Goal: Check status: Check status

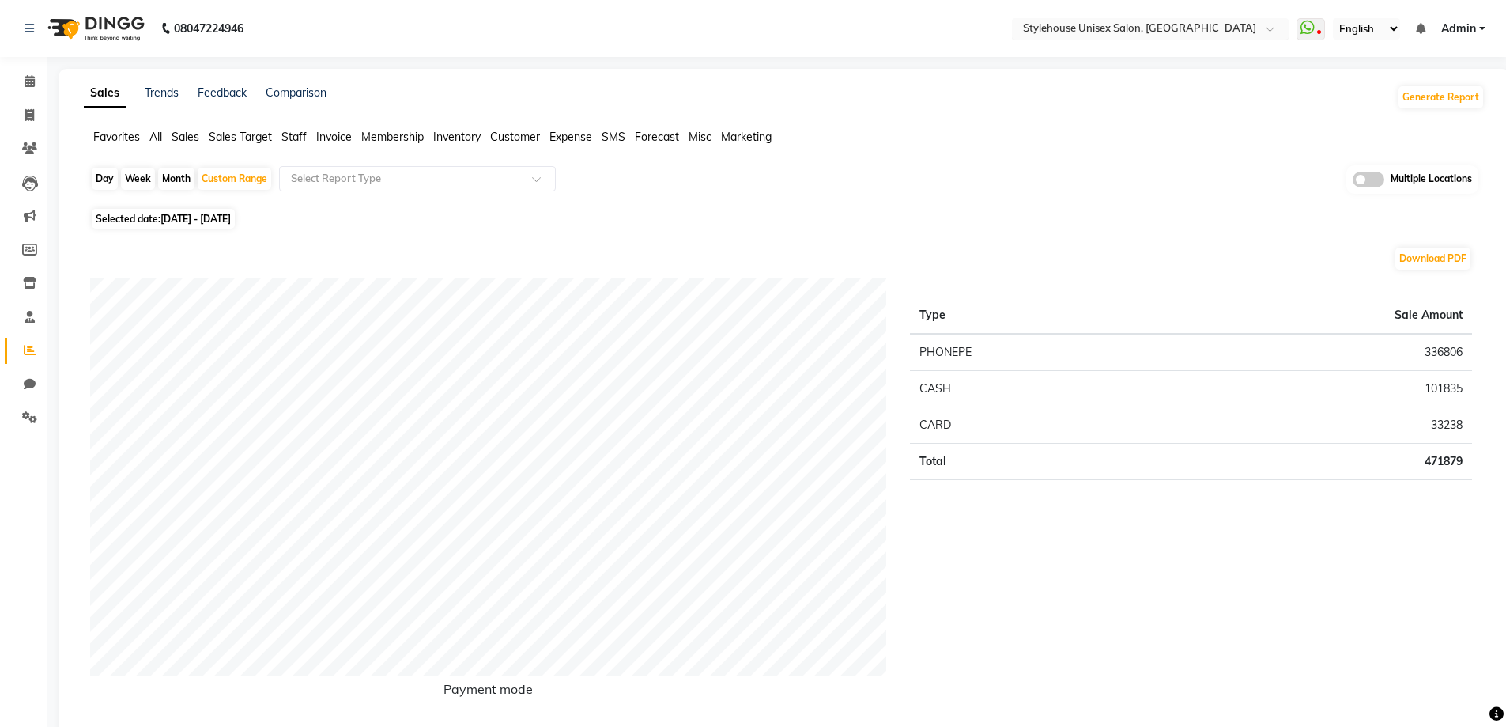
click at [1142, 25] on input "text" at bounding box center [1134, 30] width 229 height 16
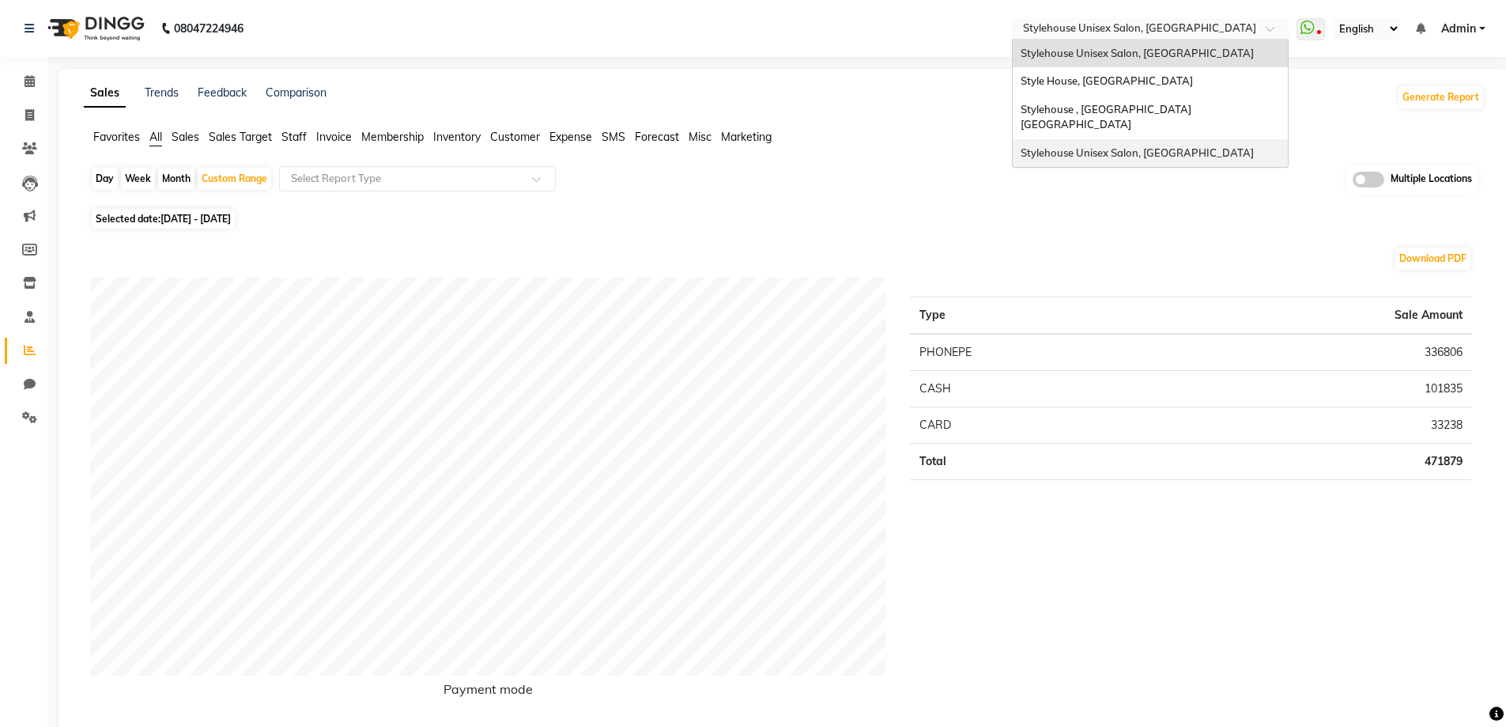
click at [1161, 146] on span "Stylehouse Unisex Salon, [GEOGRAPHIC_DATA]" at bounding box center [1137, 152] width 233 height 13
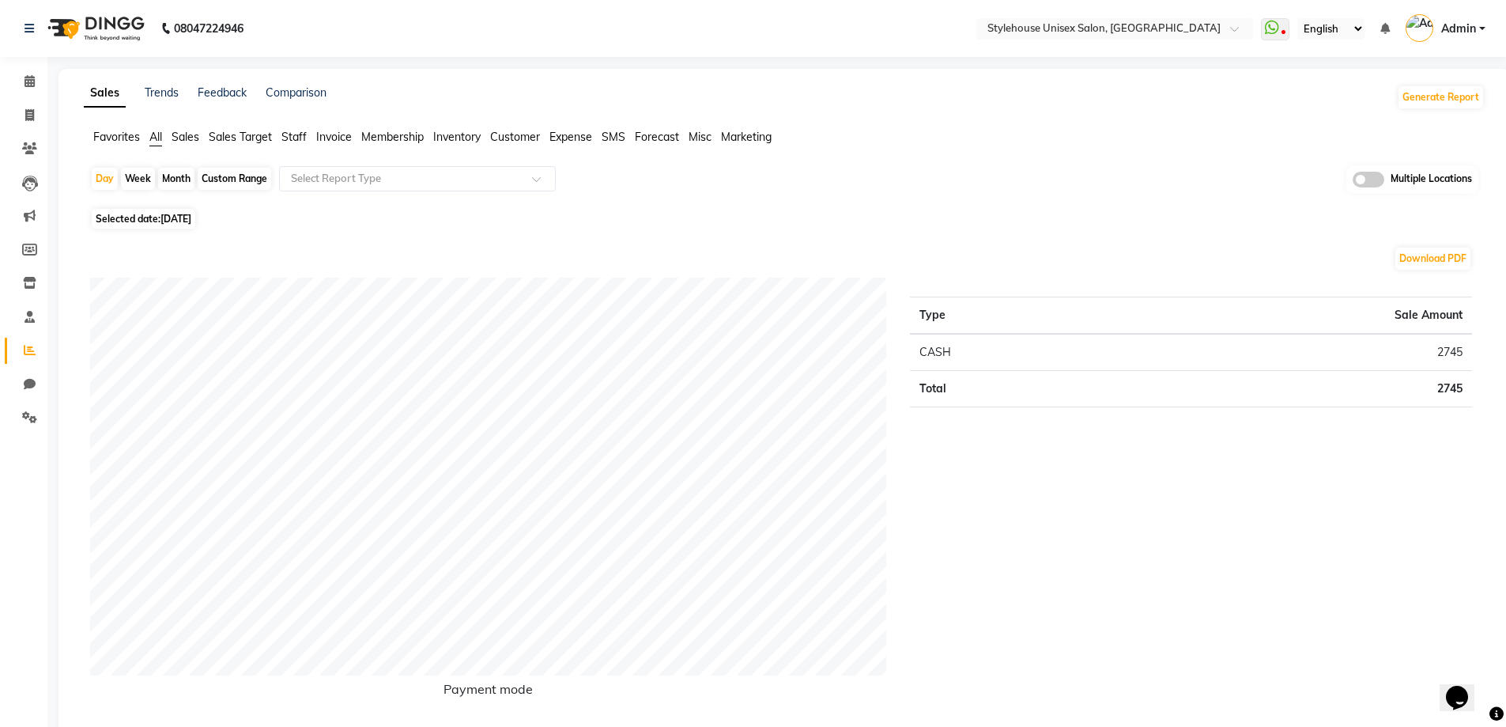
click at [218, 176] on div "Custom Range" at bounding box center [235, 179] width 74 height 22
select select "9"
select select "2025"
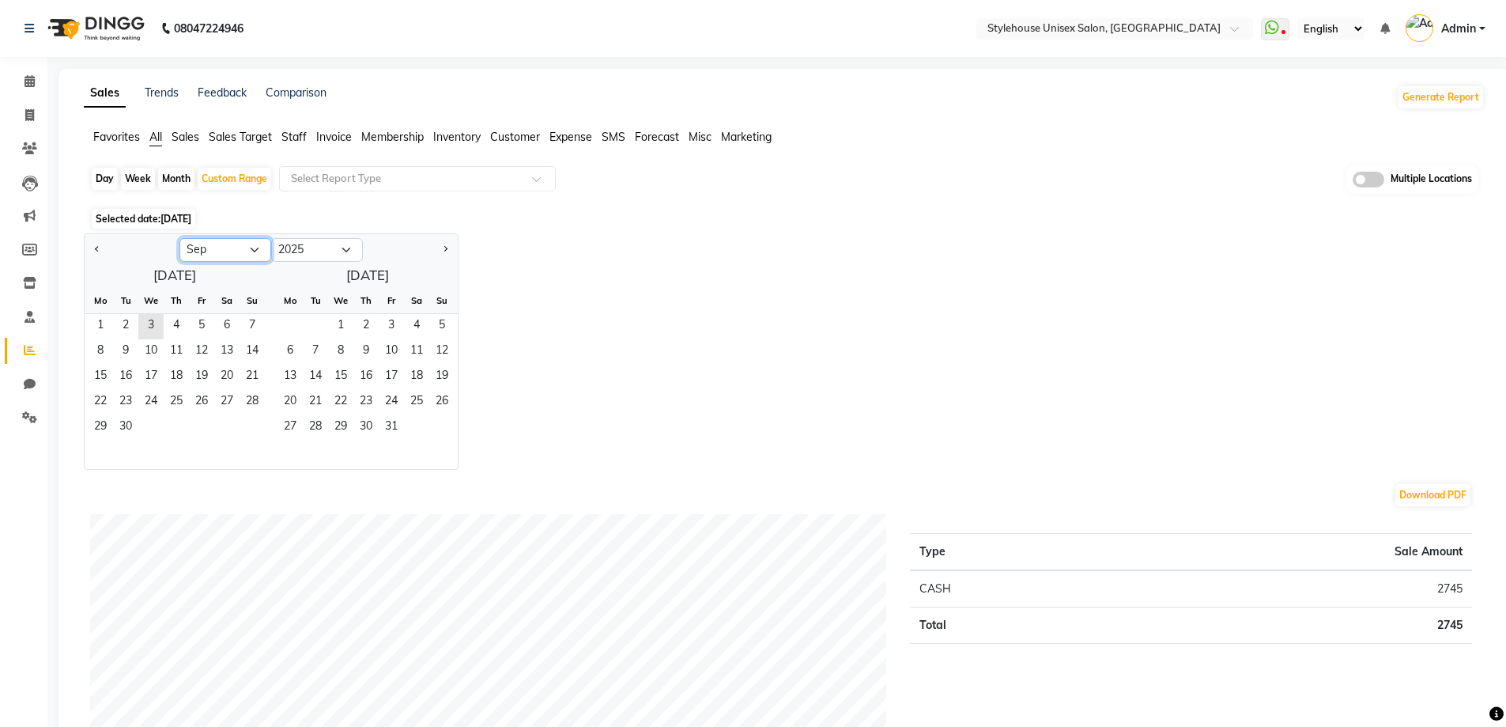
click at [217, 248] on select "Jan Feb Mar Apr May Jun [DATE] Aug Sep Oct Nov Dec" at bounding box center [225, 250] width 92 height 24
select select "8"
click at [179, 238] on select "Jan Feb Mar Apr May Jun [DATE] Aug Sep Oct Nov Dec" at bounding box center [225, 250] width 92 height 24
click at [203, 321] on span "1" at bounding box center [201, 326] width 25 height 25
click at [251, 427] on span "31" at bounding box center [252, 427] width 25 height 25
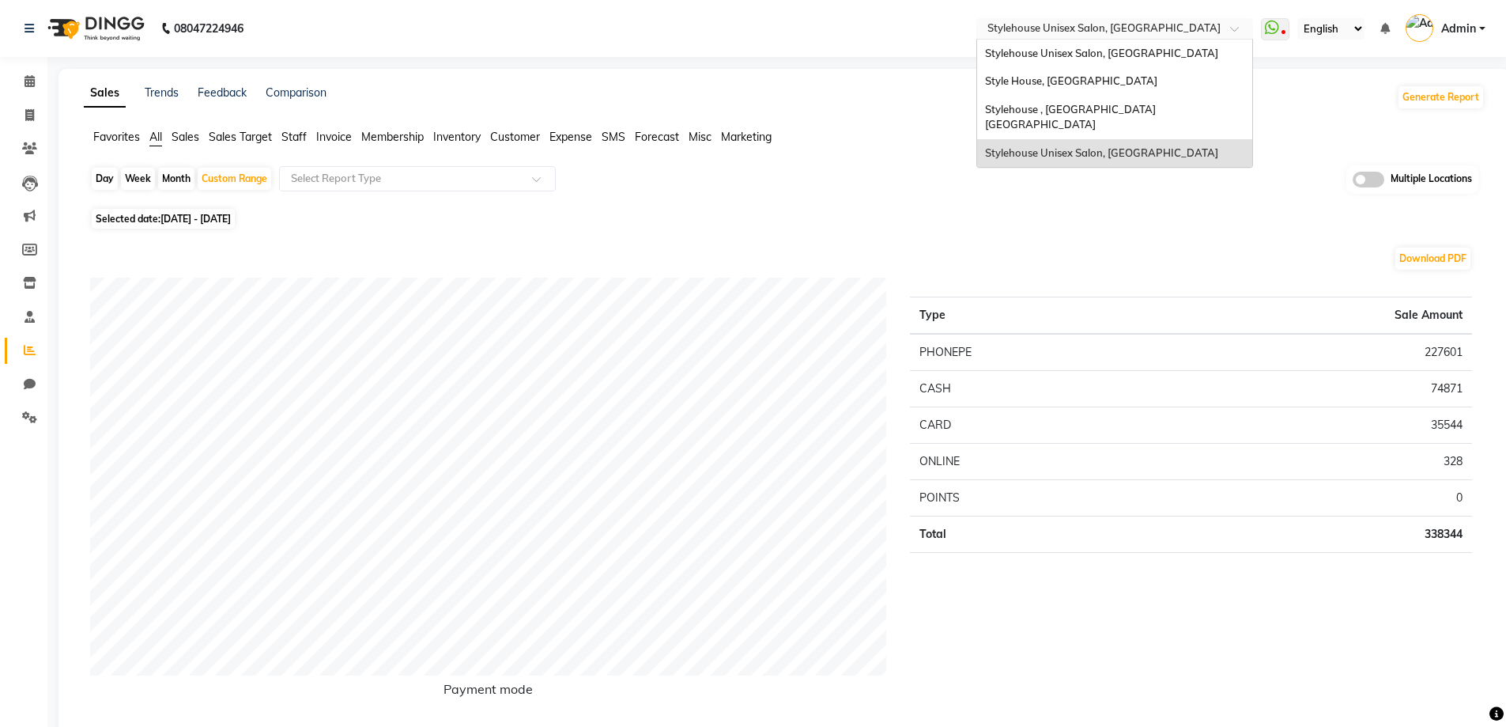
click at [1096, 24] on input "text" at bounding box center [1098, 30] width 229 height 16
click at [1087, 104] on span "Stylehouse , [GEOGRAPHIC_DATA] [GEOGRAPHIC_DATA]" at bounding box center [1071, 117] width 173 height 28
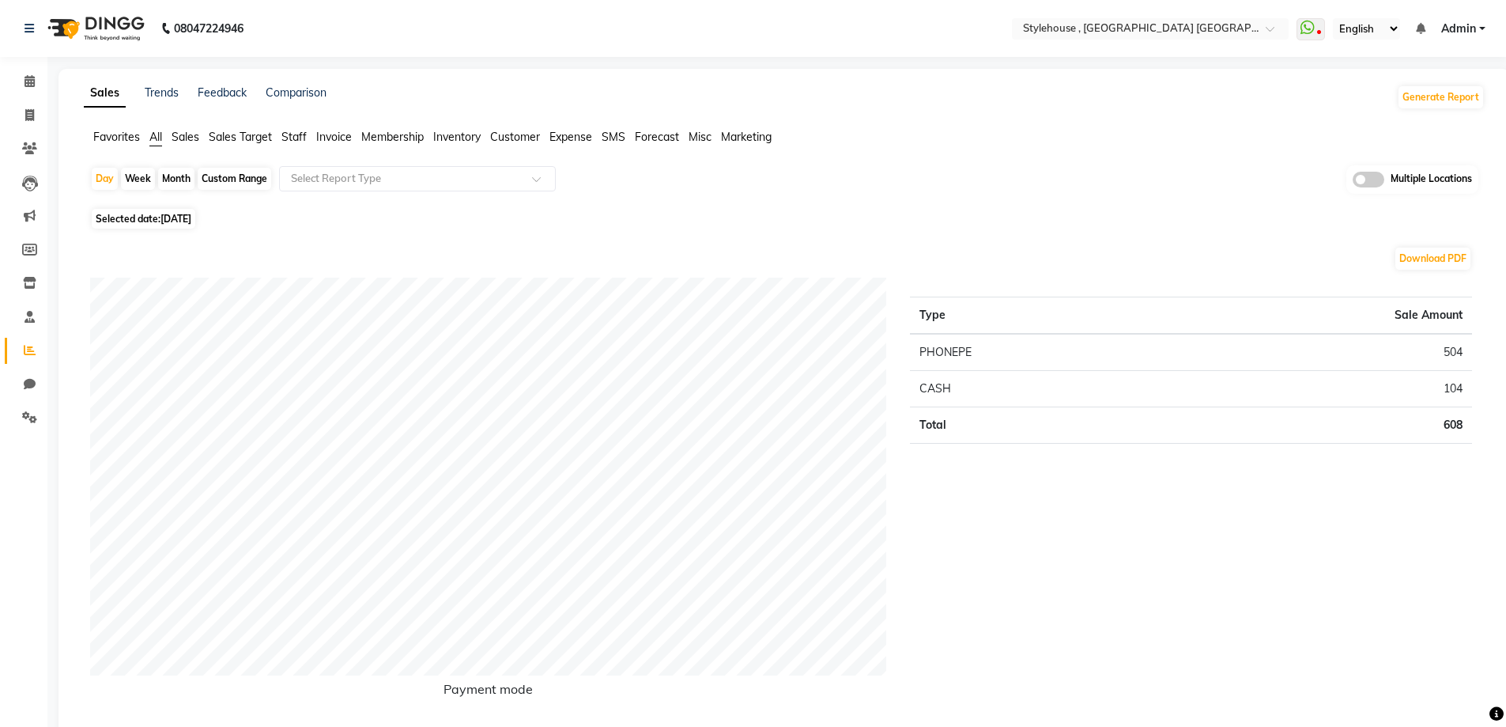
click at [232, 175] on div "Custom Range" at bounding box center [235, 179] width 74 height 22
select select "9"
select select "2025"
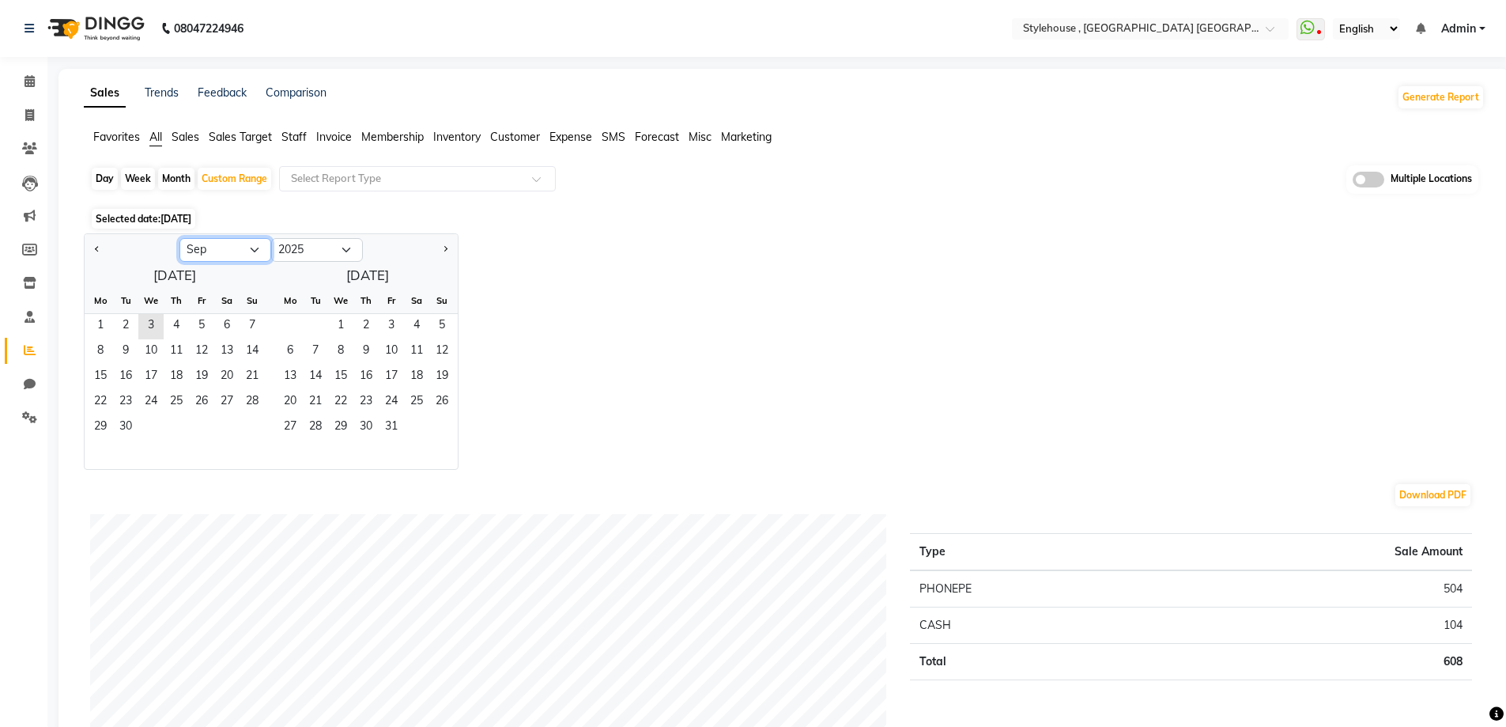
click at [217, 247] on select "Jan Feb Mar Apr May Jun [DATE] Aug Sep Oct Nov Dec" at bounding box center [225, 250] width 92 height 24
select select "8"
click at [179, 238] on select "Jan Feb Mar Apr May Jun [DATE] Aug Sep Oct Nov Dec" at bounding box center [225, 250] width 92 height 24
click at [201, 320] on span "1" at bounding box center [201, 326] width 25 height 25
click at [251, 421] on span "31" at bounding box center [252, 427] width 25 height 25
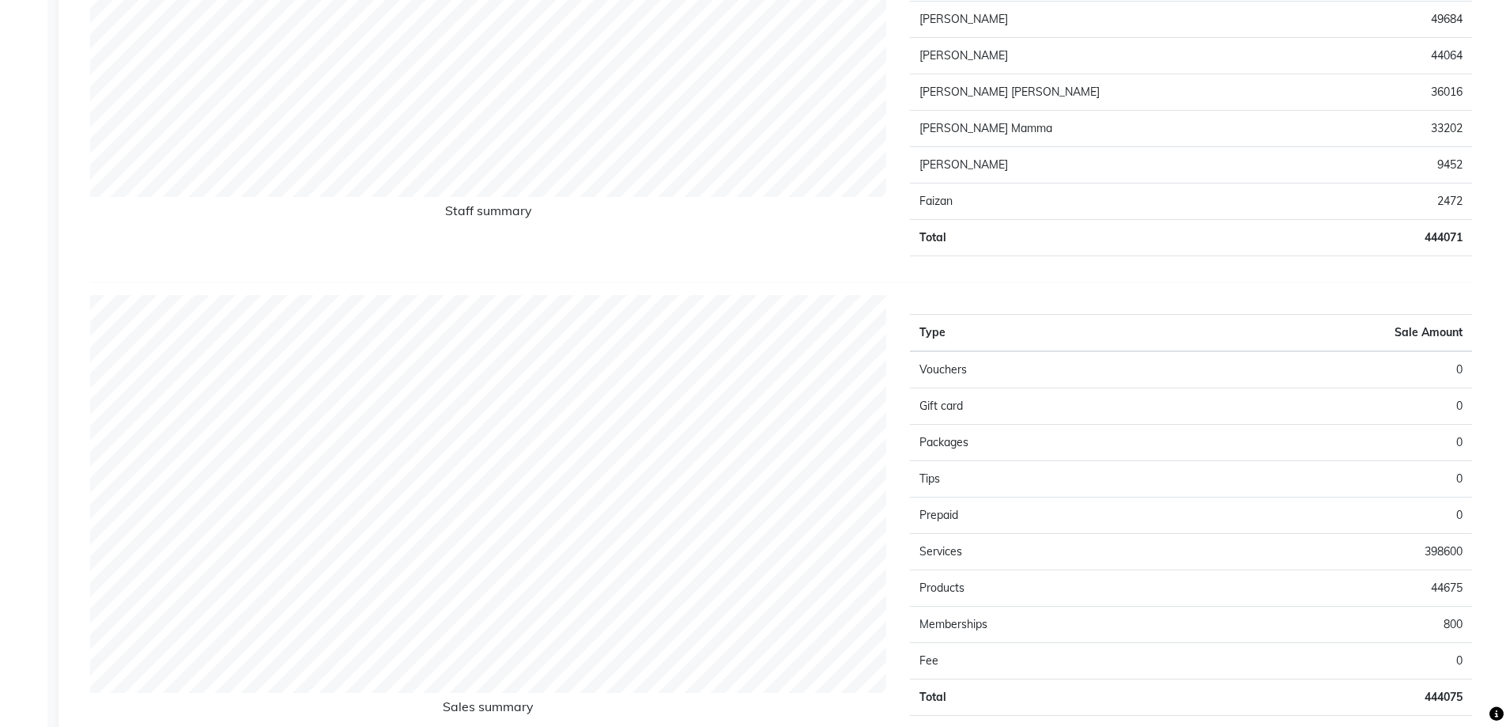
scroll to position [1344, 0]
